Goal: Task Accomplishment & Management: Use online tool/utility

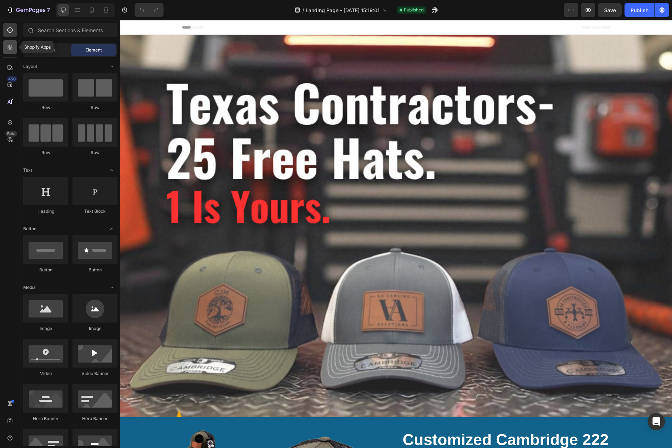
click at [10, 49] on icon at bounding box center [9, 47] width 7 height 7
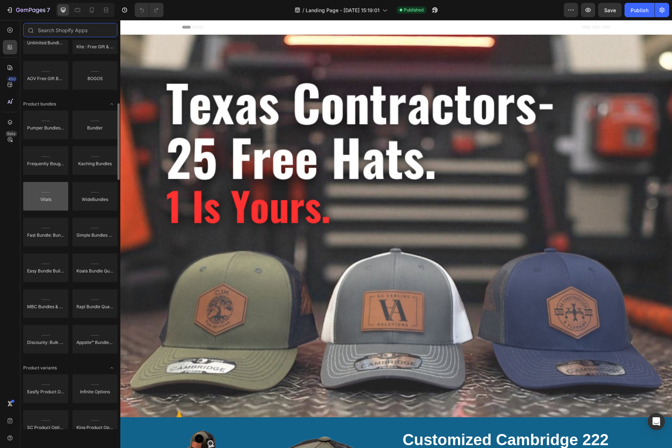
scroll to position [476, 0]
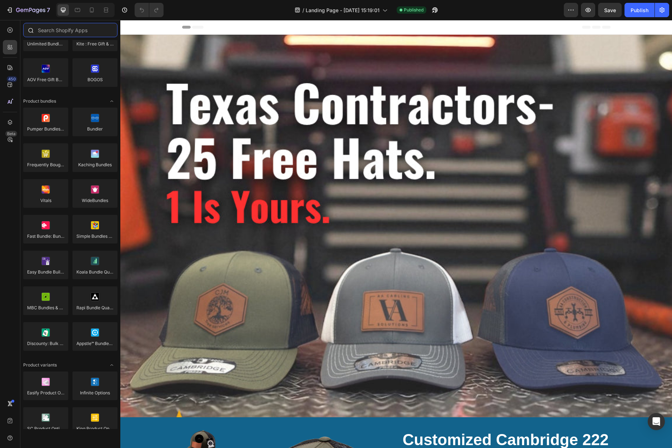
click at [49, 35] on input "text" at bounding box center [70, 30] width 94 height 14
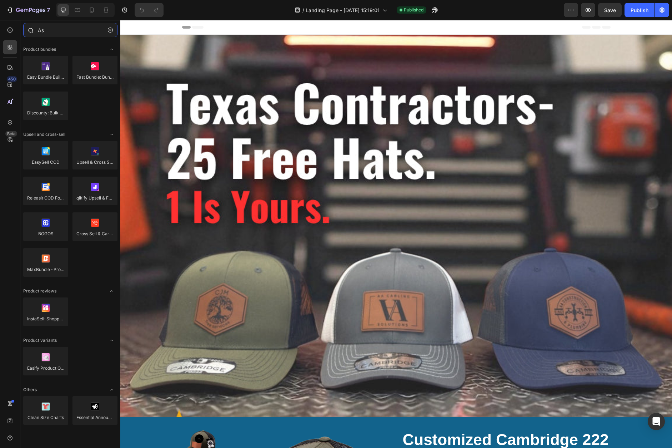
type input "A"
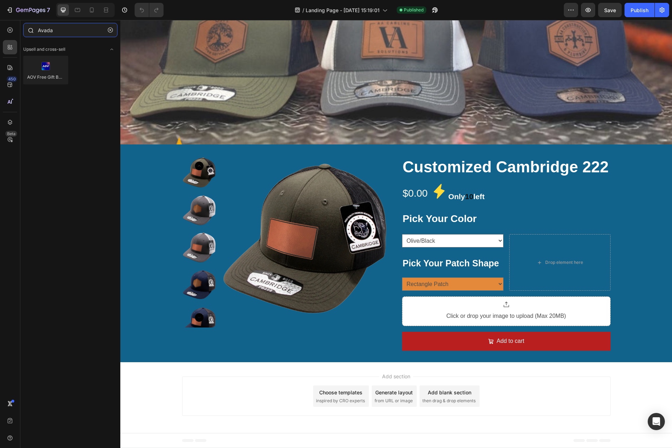
scroll to position [272, 0]
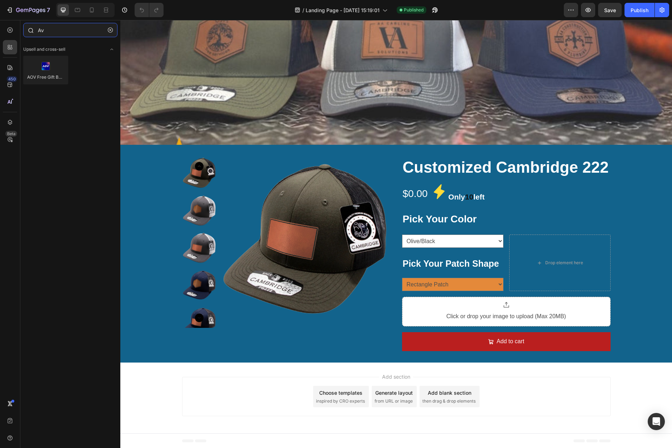
type input "A"
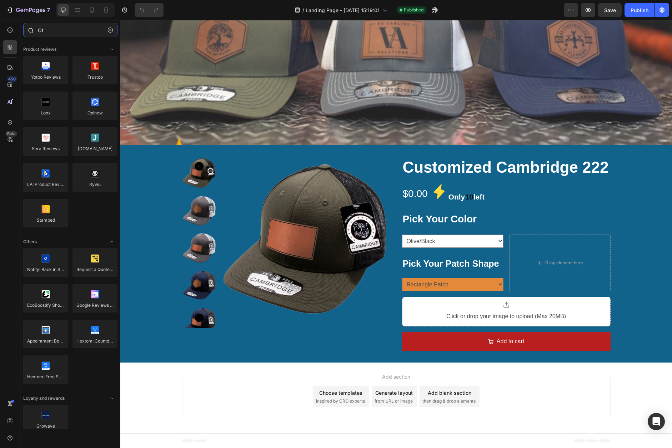
type input "O"
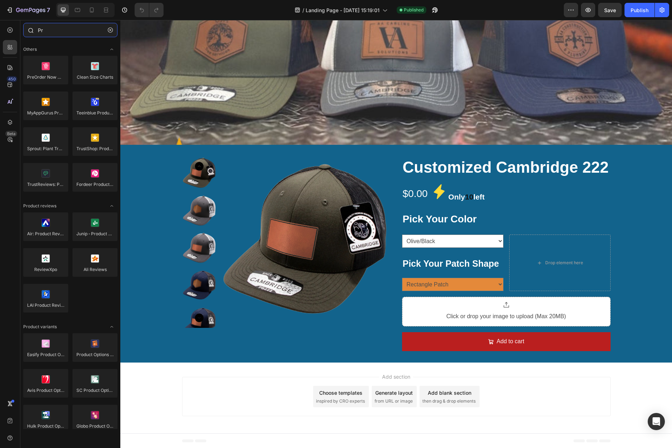
type input "P"
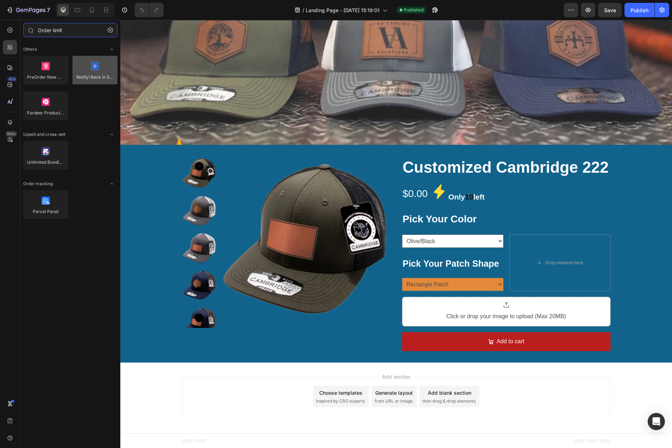
type input "Order limit"
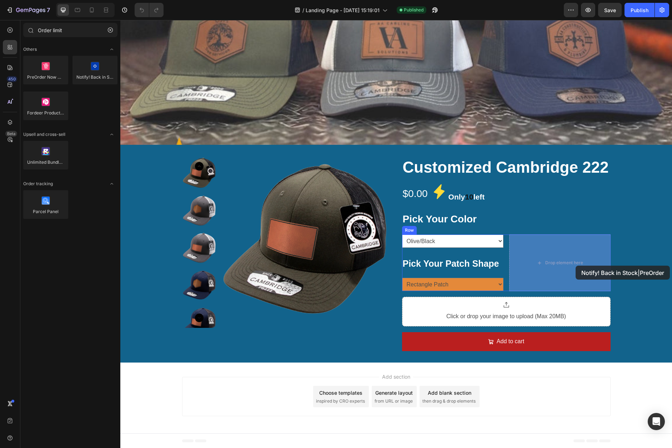
drag, startPoint x: 215, startPoint y: 95, endPoint x: 576, endPoint y: 265, distance: 398.8
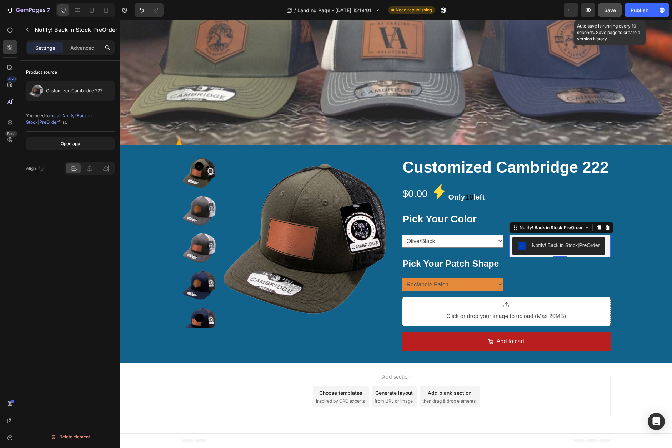
click at [611, 12] on span "Save" at bounding box center [611, 10] width 12 height 6
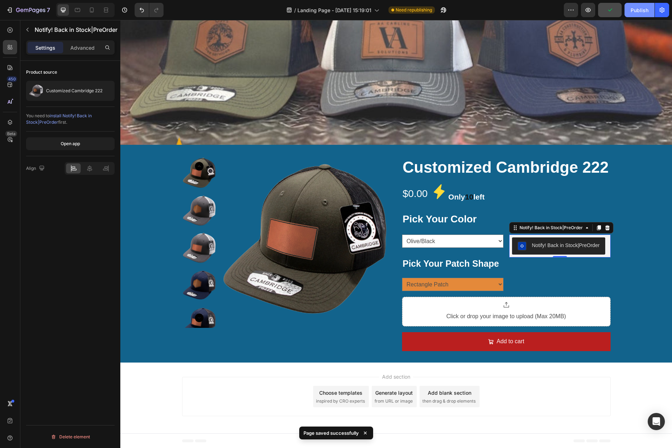
click at [633, 11] on div "Publish" at bounding box center [640, 10] width 18 height 8
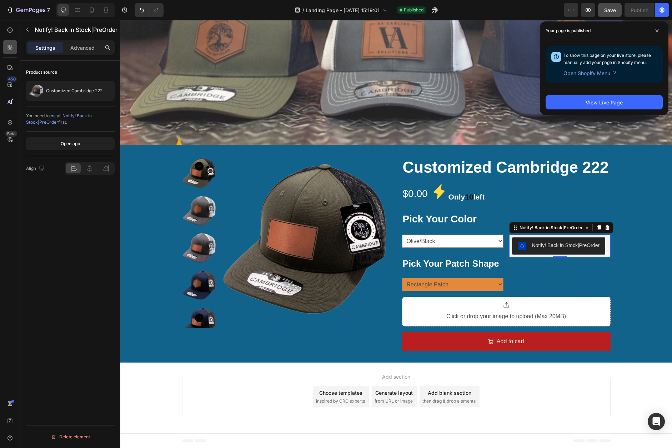
click at [8, 49] on icon at bounding box center [9, 47] width 7 height 7
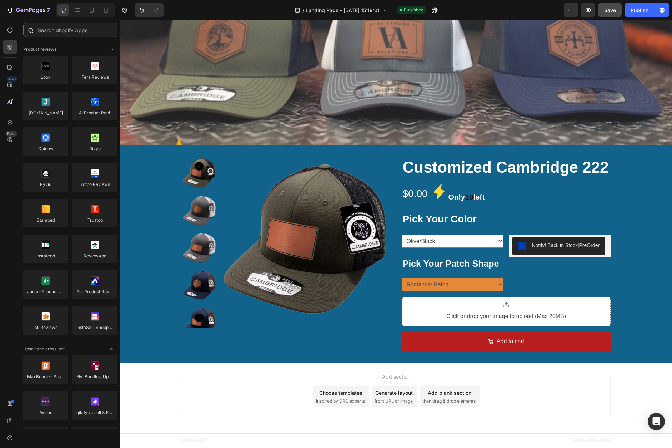
click at [68, 34] on input "text" at bounding box center [70, 30] width 94 height 14
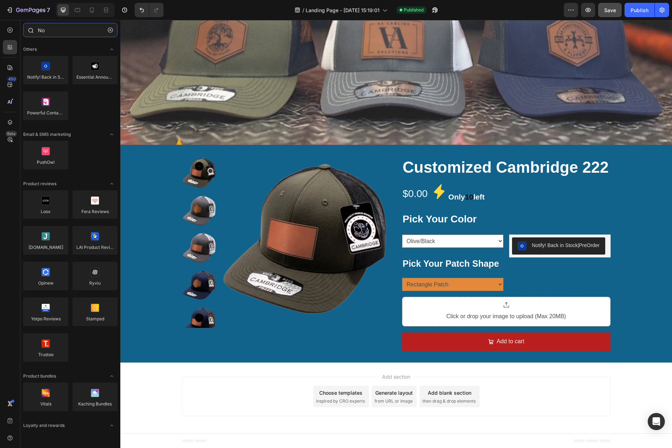
type input "N"
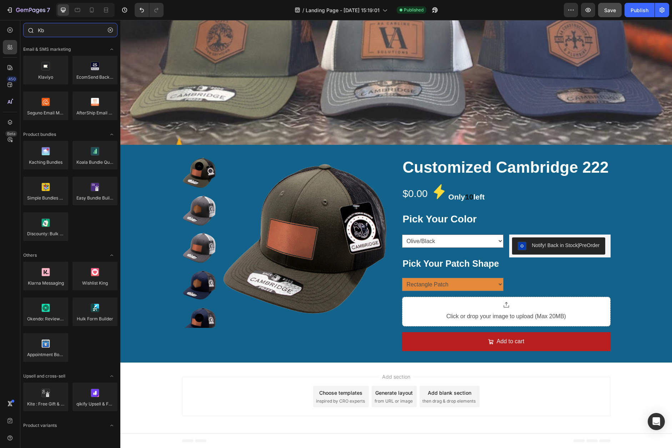
type input "K"
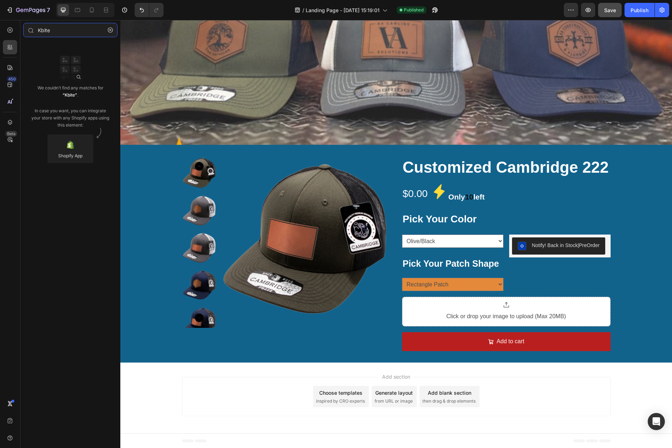
type input "Kbite"
click at [0, 0] on html "7 / Landing Page - [DATE] 15:19:01 Published Preview Save Publish 450 Beta Kbit…" at bounding box center [336, 0] width 672 height 0
click at [64, 146] on div at bounding box center [71, 148] width 46 height 29
click at [0, 0] on html "7 / Landing Page - [DATE] 15:19:01 Published Preview Save Publish 450 Beta Kbit…" at bounding box center [336, 0] width 672 height 0
click at [64, 146] on div at bounding box center [71, 148] width 46 height 29
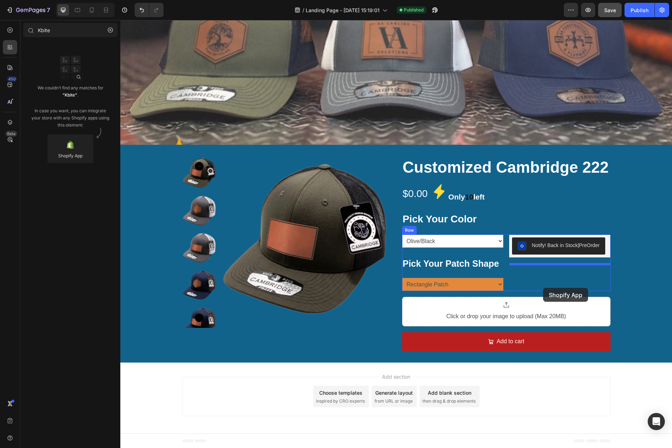
drag, startPoint x: 184, startPoint y: 166, endPoint x: 543, endPoint y: 288, distance: 379.0
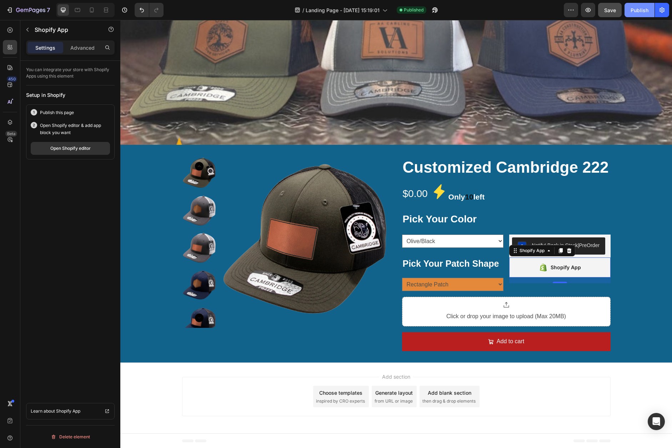
click at [640, 9] on div "Publish" at bounding box center [640, 10] width 18 height 8
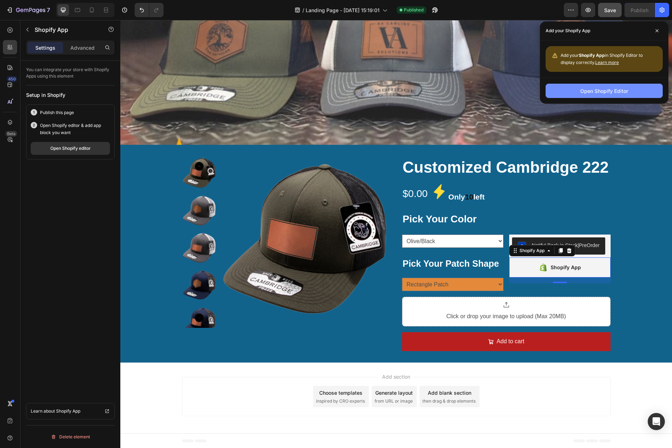
click at [576, 96] on button "Open Shopify Editor" at bounding box center [604, 91] width 117 height 14
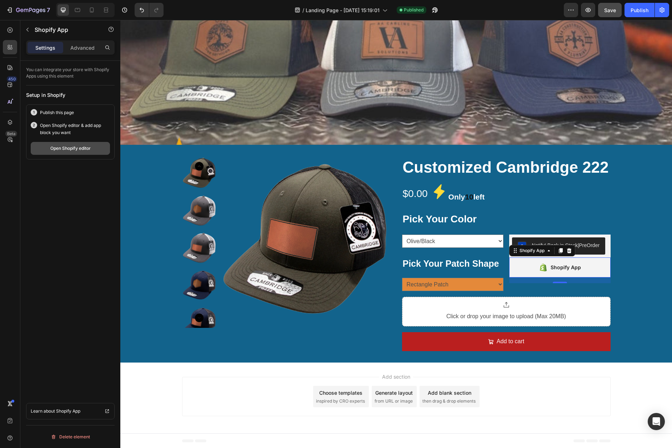
click at [55, 153] on button "Open Shopify editor" at bounding box center [70, 148] width 79 height 13
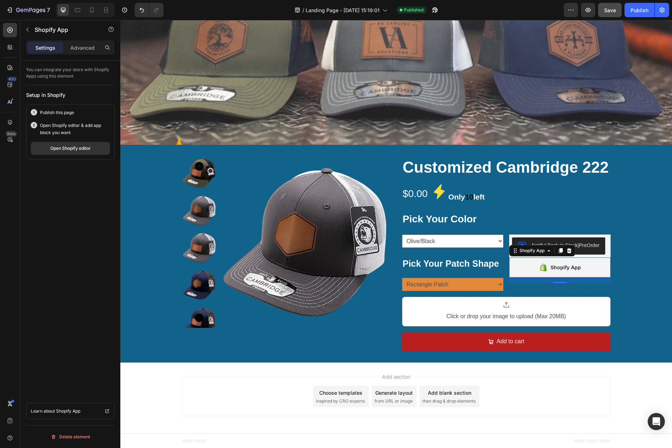
click at [549, 272] on div "Shopify App" at bounding box center [560, 267] width 42 height 10
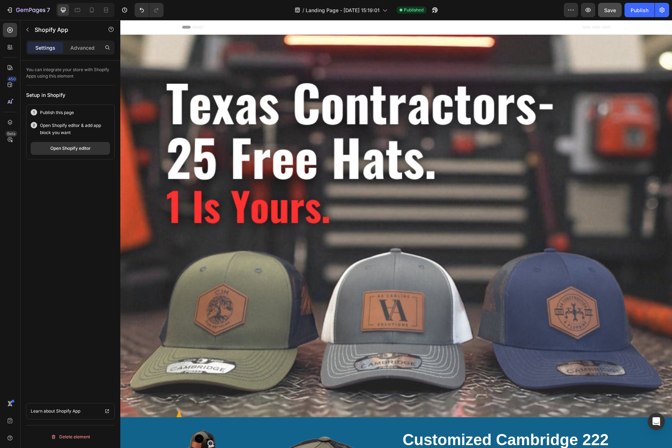
scroll to position [0, 0]
click at [632, 14] on button "Publish" at bounding box center [640, 10] width 30 height 14
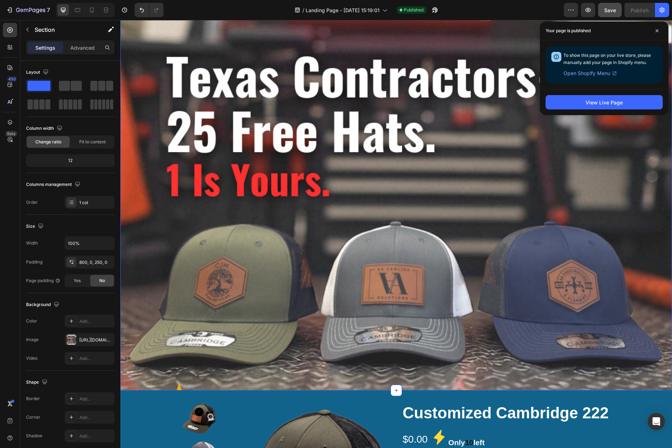
scroll to position [25, 0]
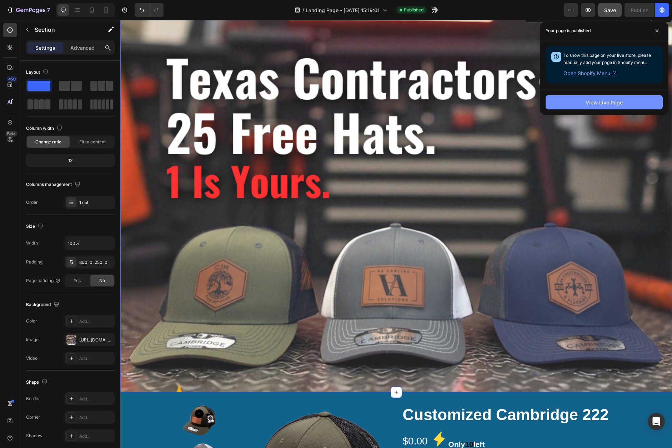
click at [575, 109] on button "View Live Page" at bounding box center [604, 102] width 117 height 14
